Goal: Transaction & Acquisition: Book appointment/travel/reservation

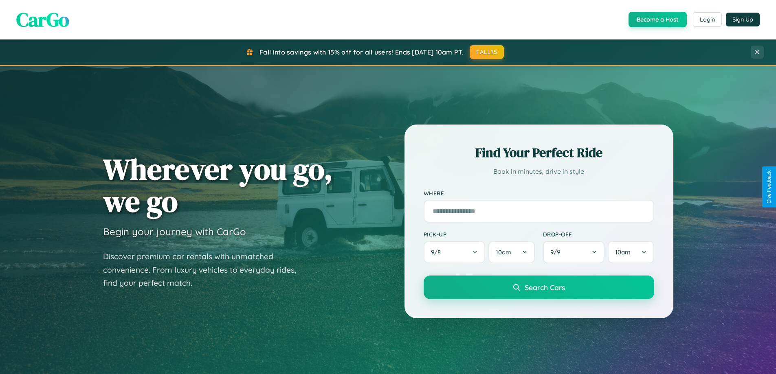
scroll to position [561, 0]
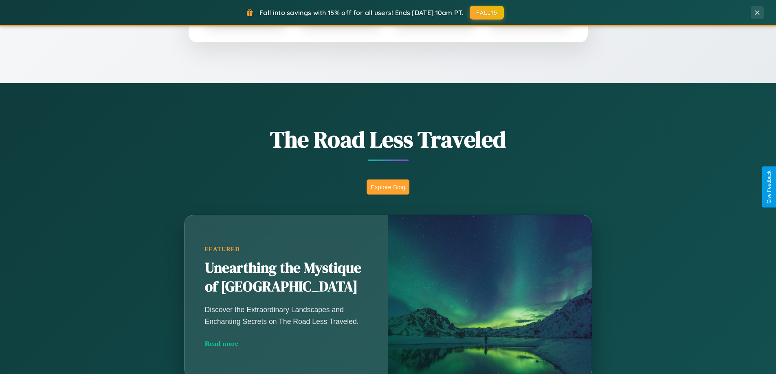
click at [388, 187] on button "Explore Blog" at bounding box center [388, 187] width 43 height 15
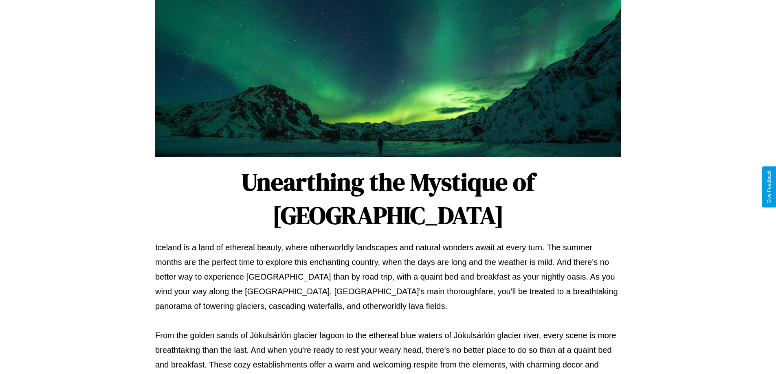
scroll to position [264, 0]
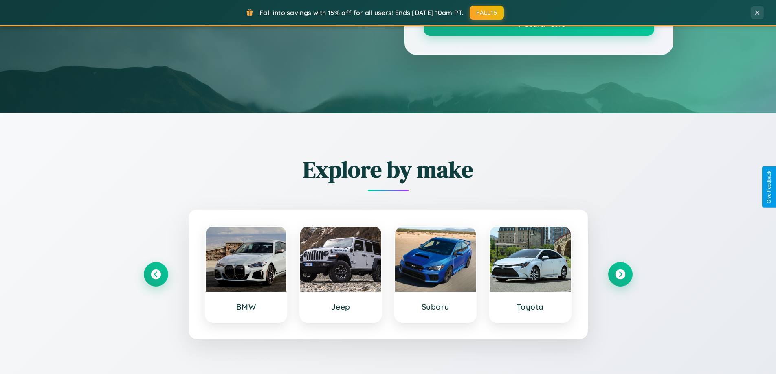
scroll to position [561, 0]
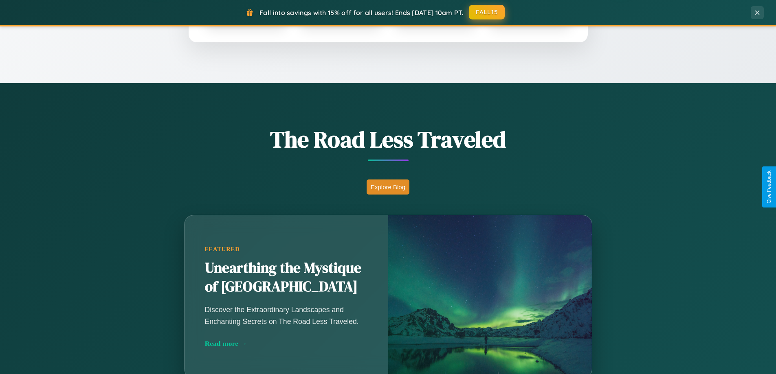
click at [487, 12] on button "FALL15" at bounding box center [487, 12] width 36 height 15
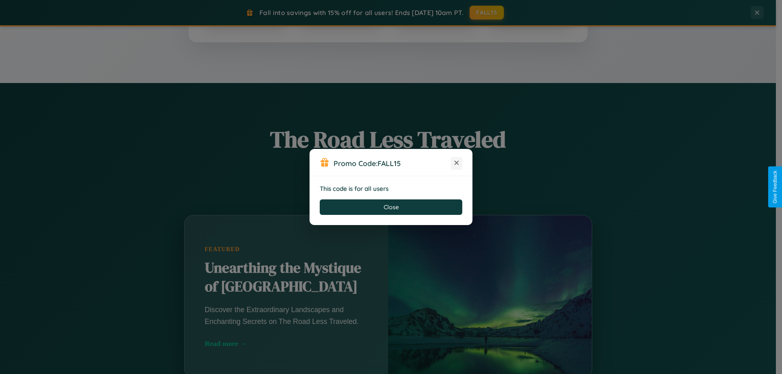
click at [457, 163] on icon at bounding box center [457, 163] width 8 height 8
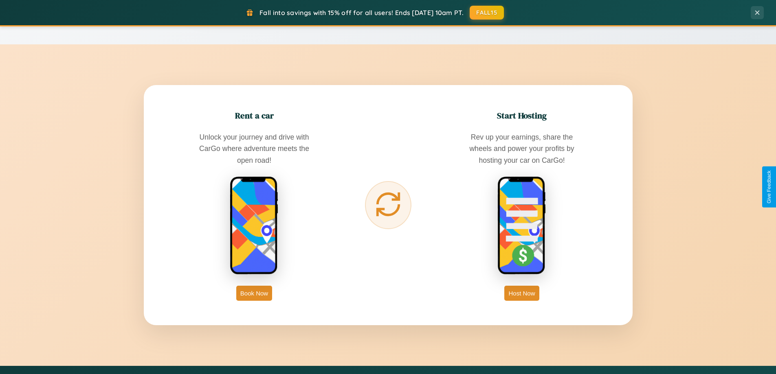
scroll to position [1309, 0]
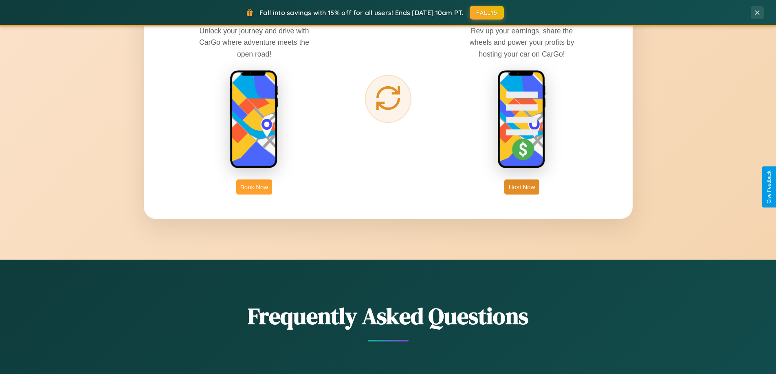
click at [254, 187] on button "Book Now" at bounding box center [254, 187] width 36 height 15
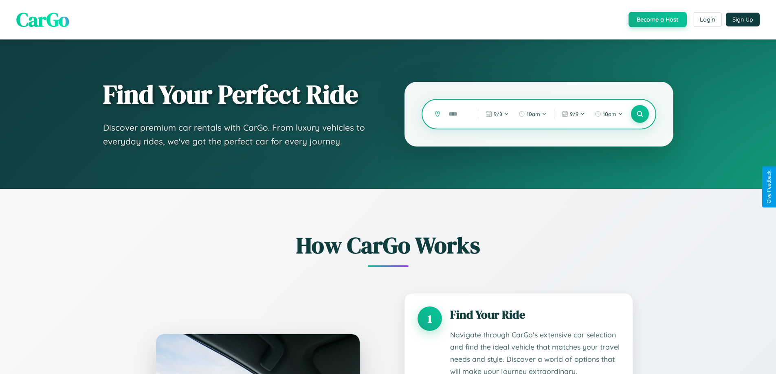
click at [457, 114] on input "text" at bounding box center [457, 114] width 25 height 14
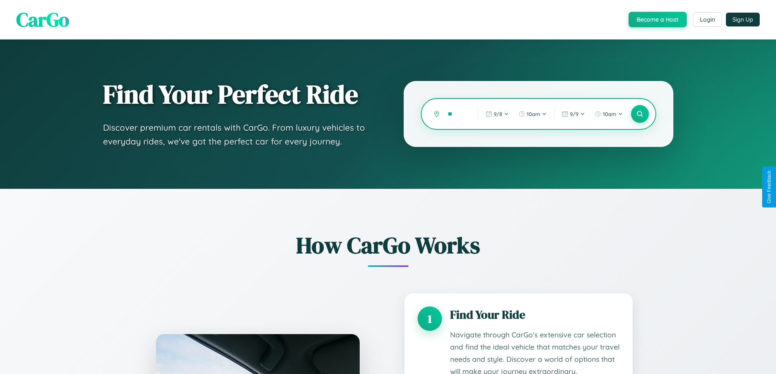
type input "*"
type input "******"
click at [640, 114] on icon at bounding box center [640, 114] width 8 height 8
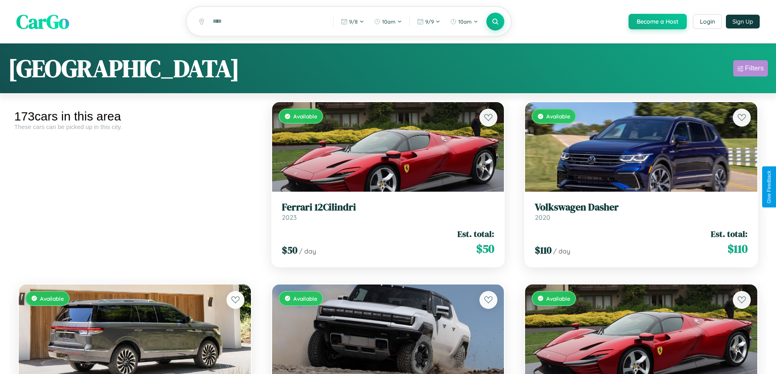
click at [751, 70] on div "Filters" at bounding box center [754, 68] width 19 height 8
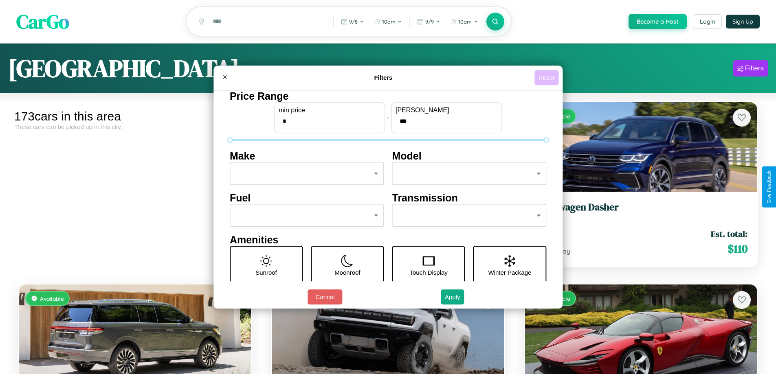
click at [548, 77] on button "Reset" at bounding box center [547, 77] width 24 height 15
